Goal: Find specific page/section: Find specific page/section

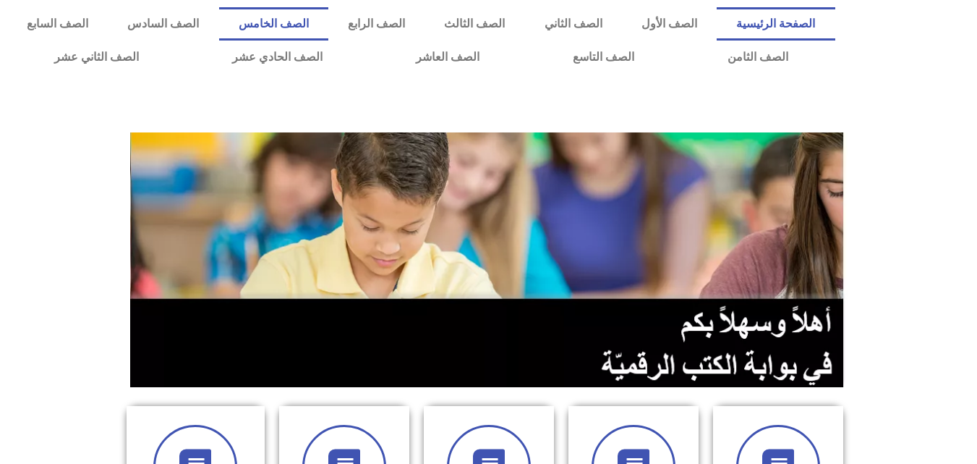
click at [328, 14] on link "الصف الخامس" at bounding box center [273, 23] width 109 height 33
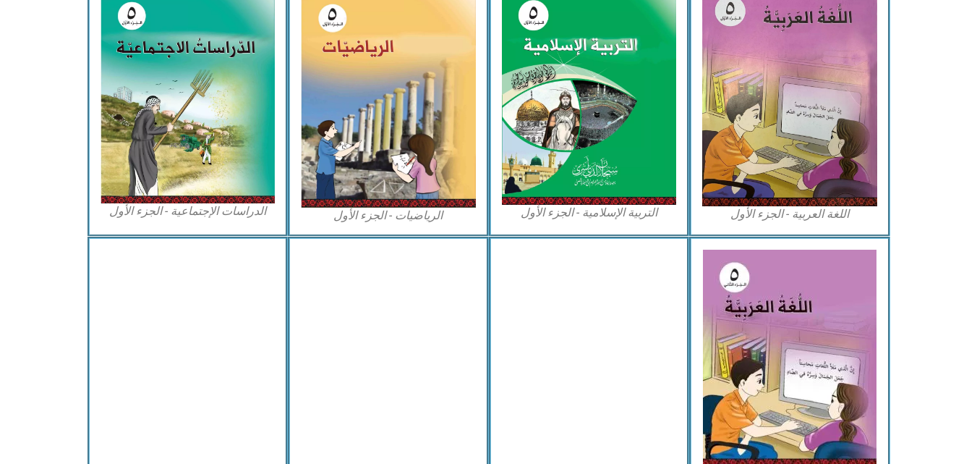
scroll to position [489, 0]
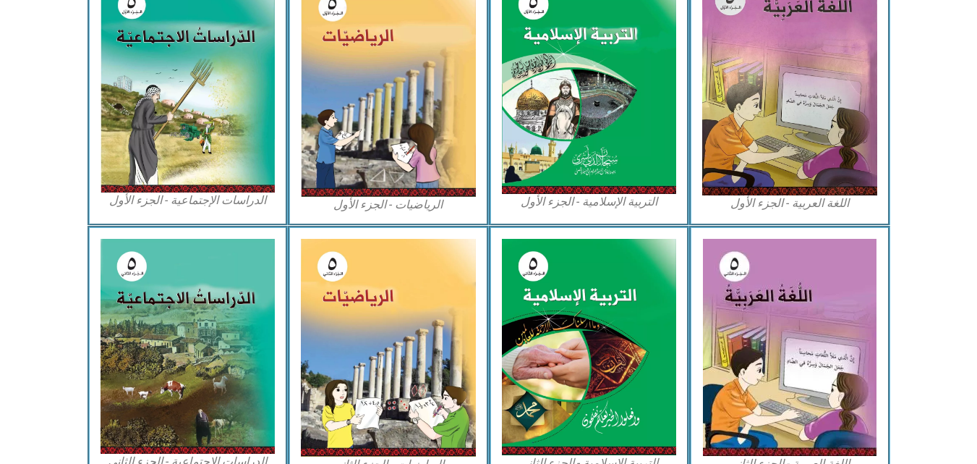
drag, startPoint x: 987, startPoint y: 67, endPoint x: 984, endPoint y: 233, distance: 165.7
click at [977, 233] on html "الصفحة الرئيسية الصف الأول الصف الثاني الصف الثالث الصف الرابع الصف الخامس الصف…" at bounding box center [488, 158] width 977 height 1295
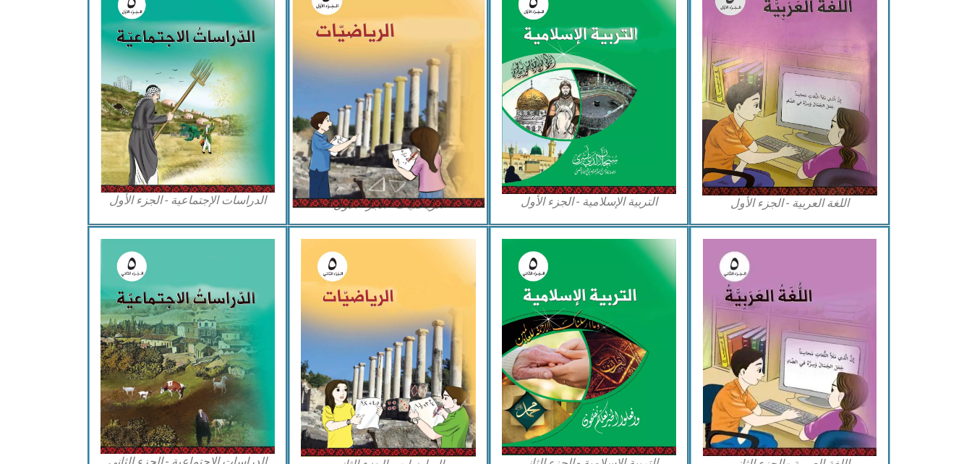
click at [413, 122] on img at bounding box center [388, 87] width 192 height 242
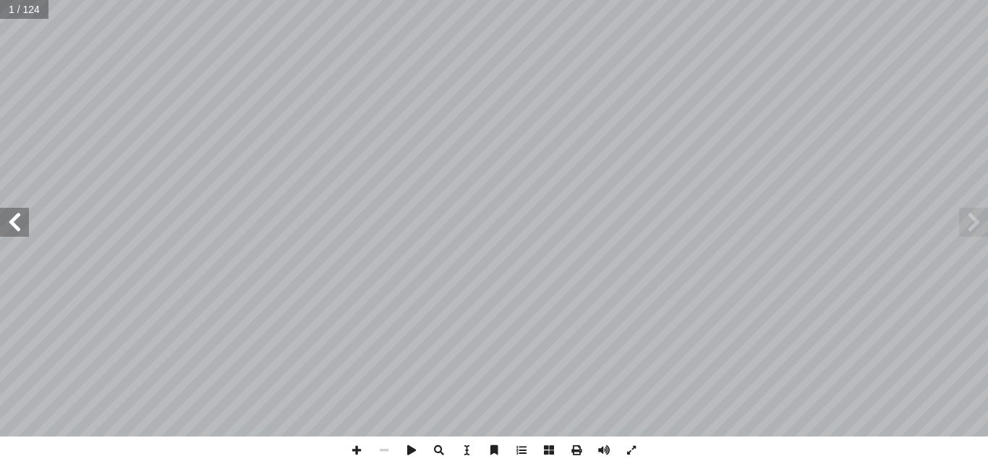
click at [12, 233] on span at bounding box center [14, 222] width 29 height 29
click at [12, 232] on span at bounding box center [14, 222] width 29 height 29
click at [11, 227] on span at bounding box center [14, 222] width 29 height 29
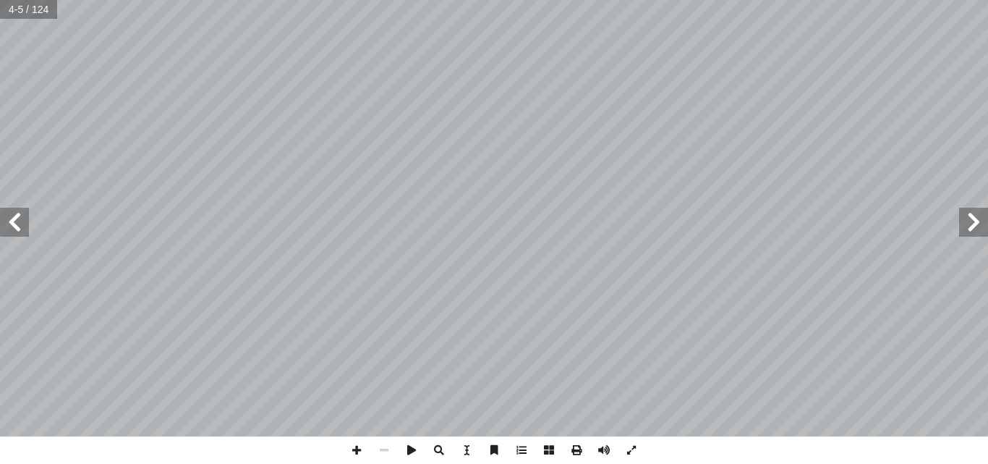
click at [11, 227] on span at bounding box center [14, 222] width 29 height 29
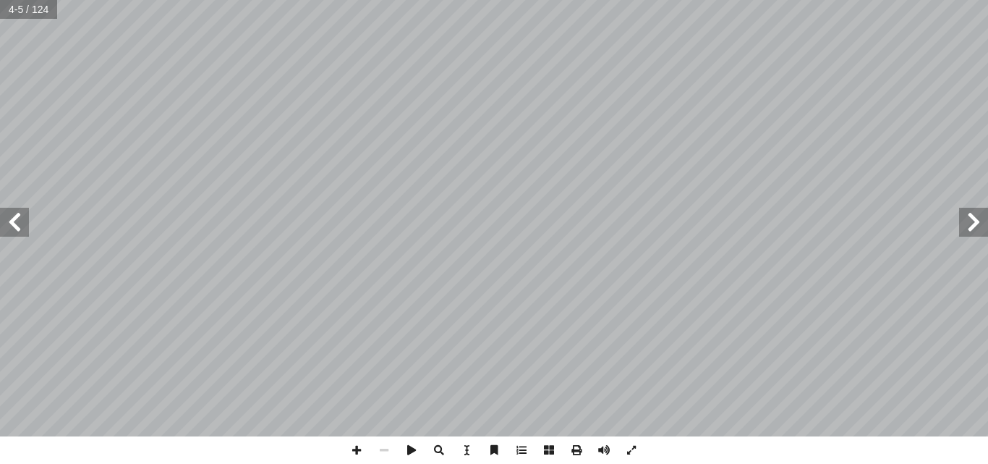
click at [11, 227] on span at bounding box center [14, 222] width 29 height 29
click at [12, 220] on span at bounding box center [14, 222] width 29 height 29
click at [354, 453] on span at bounding box center [356, 449] width 27 height 27
click at [360, 446] on span at bounding box center [356, 449] width 27 height 27
click at [354, 449] on span at bounding box center [356, 449] width 27 height 27
